Goal: Task Accomplishment & Management: Manage account settings

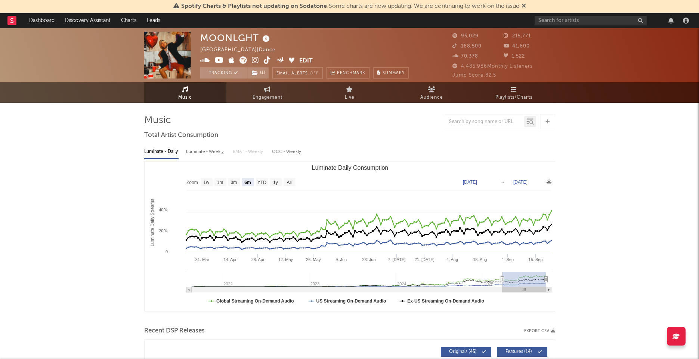
click at [43, 18] on link "Dashboard" at bounding box center [42, 20] width 36 height 15
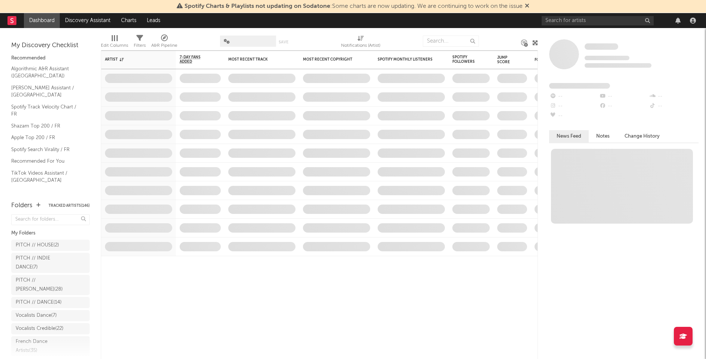
scroll to position [55, 0]
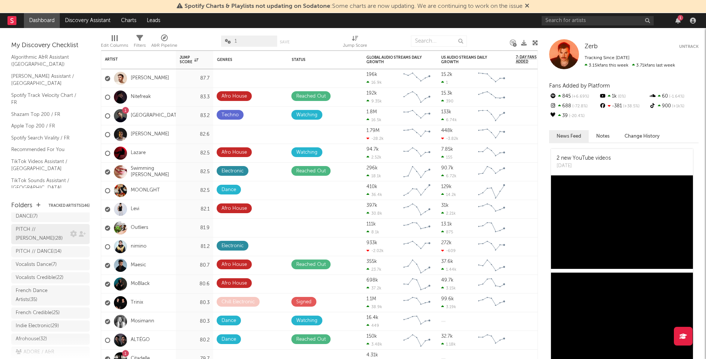
scroll to position [52, 0]
click at [41, 233] on div "PITCH // [PERSON_NAME] ( 28 )" at bounding box center [42, 233] width 53 height 18
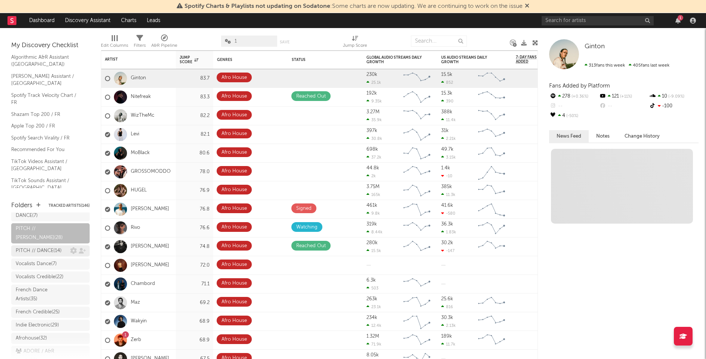
scroll to position [151, 0]
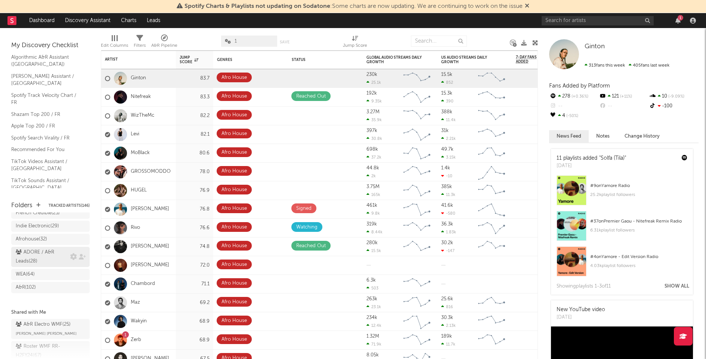
click at [45, 266] on div "ADORE / A&R Leads ( 28 )" at bounding box center [42, 257] width 53 height 18
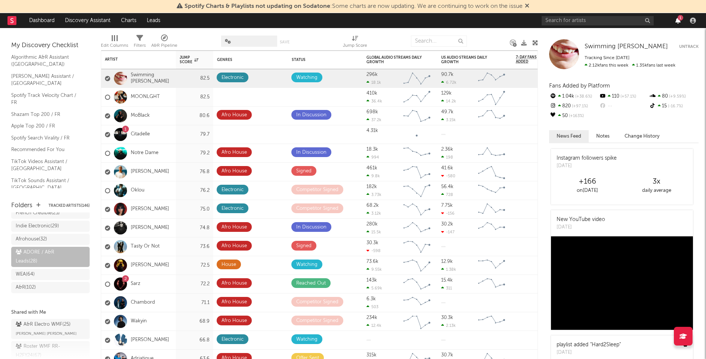
click at [679, 21] on icon "button" at bounding box center [677, 21] width 5 height 6
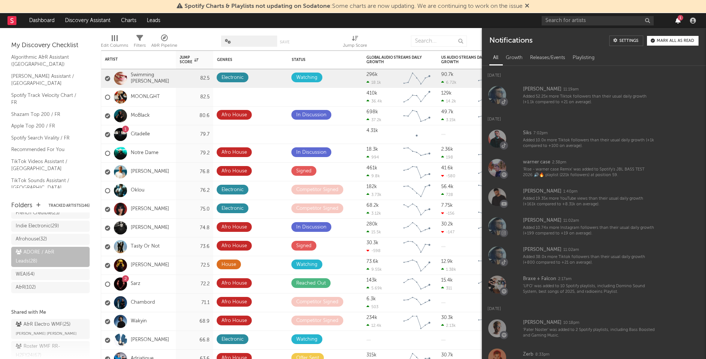
click at [679, 21] on icon "button" at bounding box center [677, 21] width 5 height 6
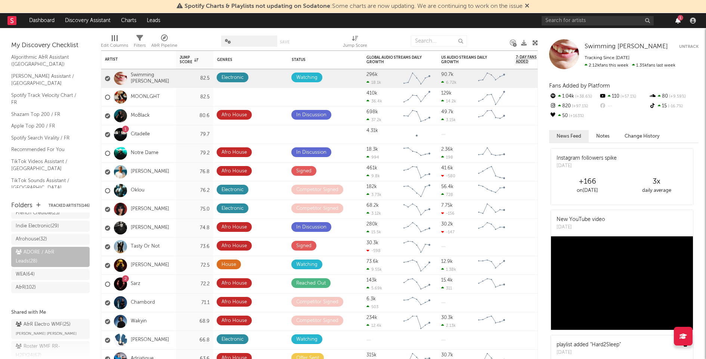
click at [679, 21] on icon "button" at bounding box center [677, 21] width 5 height 6
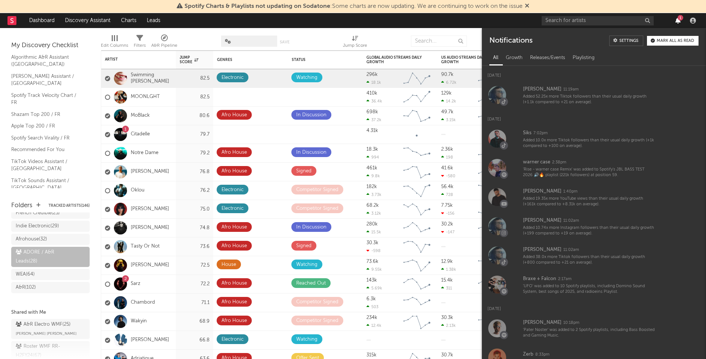
click at [679, 21] on icon "button" at bounding box center [677, 21] width 5 height 6
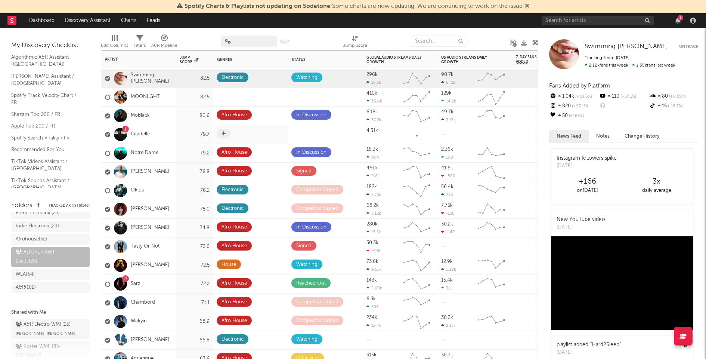
click at [227, 135] on span at bounding box center [224, 133] width 14 height 10
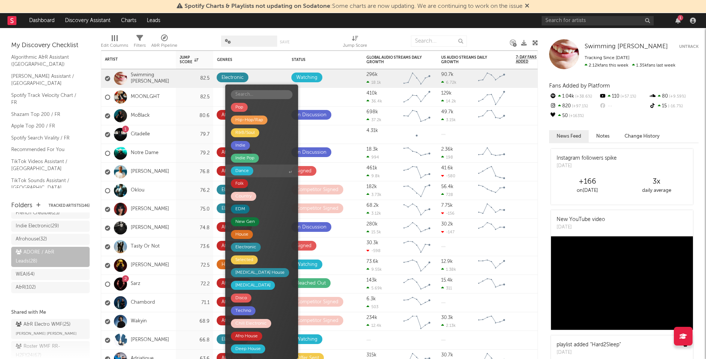
click at [255, 167] on span "Dance" at bounding box center [261, 170] width 73 height 13
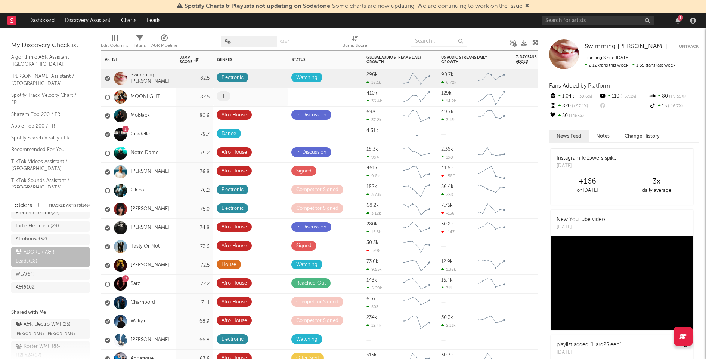
click at [220, 97] on span at bounding box center [224, 96] width 14 height 10
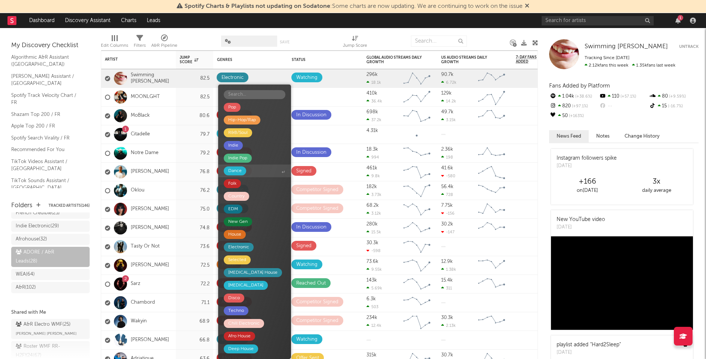
click at [249, 170] on span "Dance" at bounding box center [254, 170] width 73 height 13
